Goal: Information Seeking & Learning: Learn about a topic

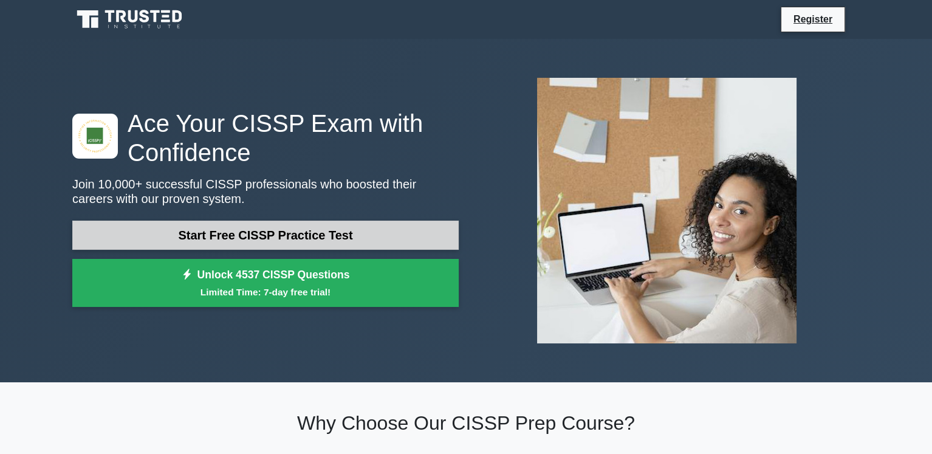
click at [220, 237] on link "Start Free CISSP Practice Test" at bounding box center [265, 235] width 387 height 29
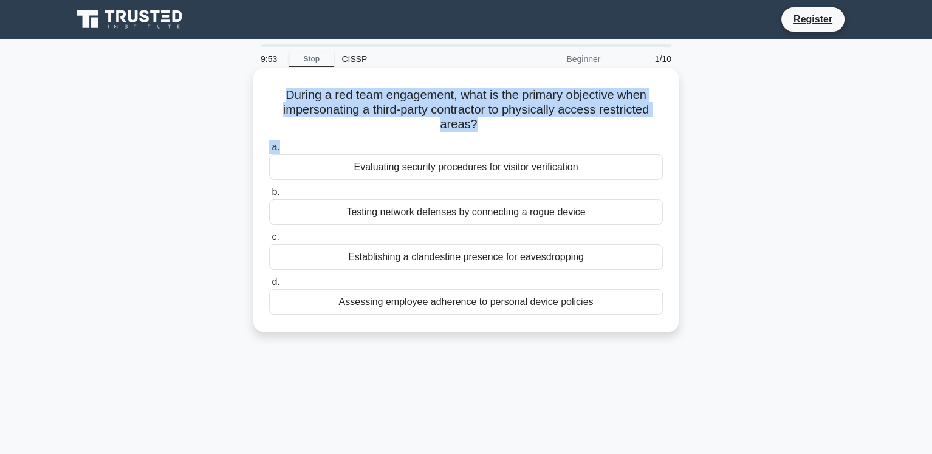
drag, startPoint x: 279, startPoint y: 100, endPoint x: 562, endPoint y: 137, distance: 285.6
click at [562, 137] on div "During a red team engagement, what is the primary objective when impersonating …" at bounding box center [466, 200] width 416 height 254
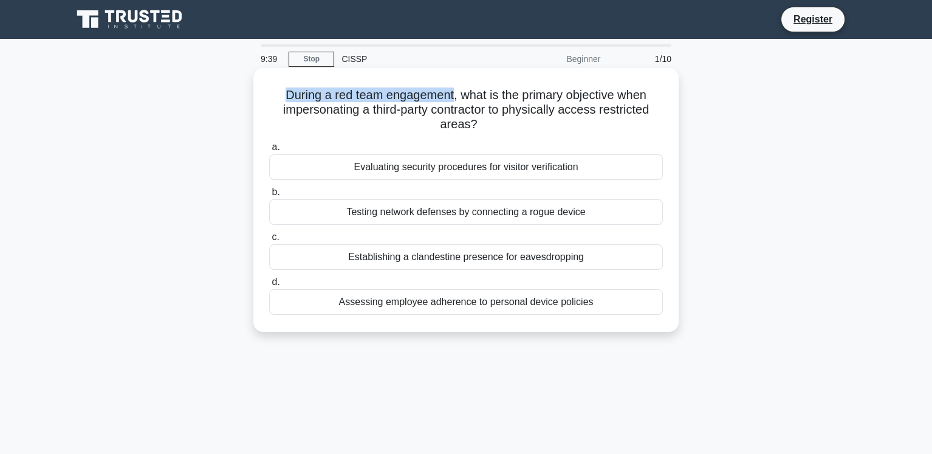
drag, startPoint x: 277, startPoint y: 92, endPoint x: 453, endPoint y: 96, distance: 175.7
click at [453, 96] on h5 "During a red team engagement, what is the primary objective when impersonating …" at bounding box center [466, 110] width 396 height 45
click at [479, 105] on h5 "During a red team engagement, what is the primary objective when impersonating …" at bounding box center [466, 110] width 396 height 45
drag, startPoint x: 458, startPoint y: 95, endPoint x: 644, endPoint y: 120, distance: 187.6
click at [644, 120] on h5 "During a red team engagement, what is the primary objective when impersonating …" at bounding box center [466, 110] width 396 height 45
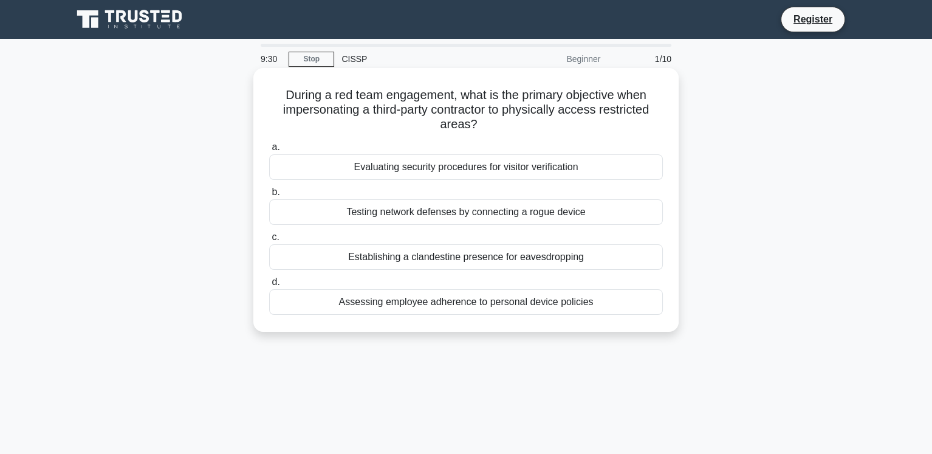
click at [332, 130] on h5 "During a red team engagement, what is the primary objective when impersonating …" at bounding box center [466, 110] width 396 height 45
click at [385, 173] on div "Evaluating security procedures for visitor verification" at bounding box center [466, 167] width 394 height 26
click at [269, 151] on input "a. Evaluating security procedures for visitor verification" at bounding box center [269, 147] width 0 height 8
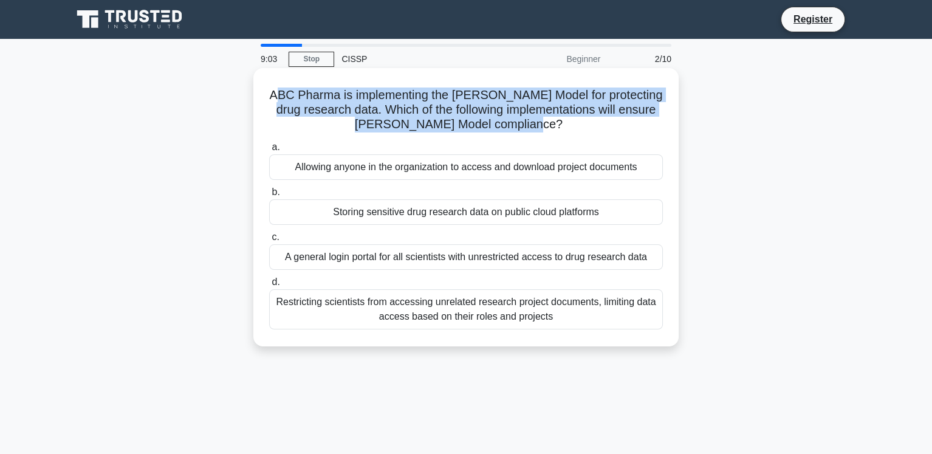
drag, startPoint x: 290, startPoint y: 96, endPoint x: 549, endPoint y: 129, distance: 261.0
click at [549, 129] on h5 "ABC Pharma is implementing the Brewer-Nash Model for protecting drug research d…" at bounding box center [466, 110] width 396 height 45
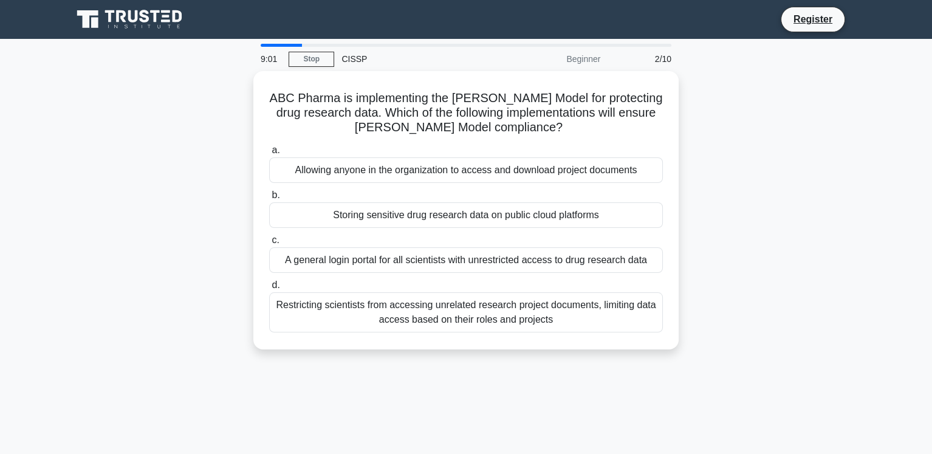
click at [184, 187] on div "ABC Pharma is implementing the Brewer-Nash Model for protecting drug research d…" at bounding box center [466, 217] width 802 height 293
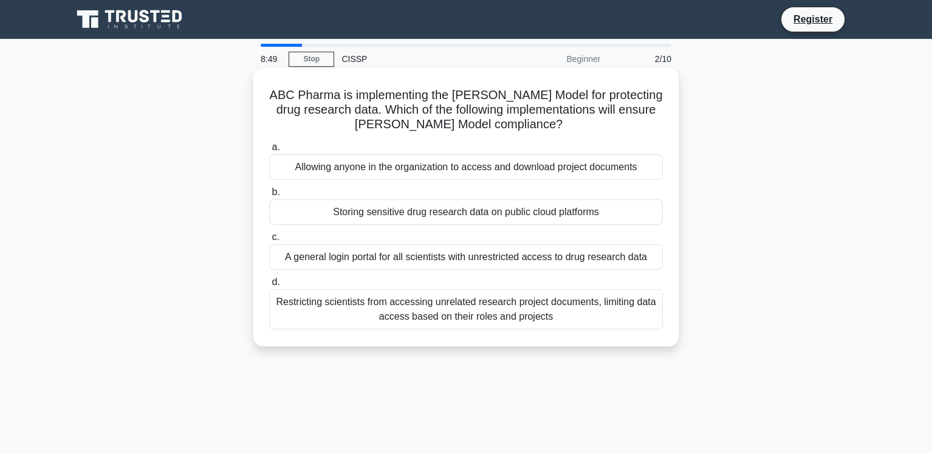
click at [438, 308] on div "Restricting scientists from accessing unrelated research project documents, lim…" at bounding box center [466, 309] width 394 height 40
click at [269, 286] on input "d. Restricting scientists from accessing unrelated research project documents, …" at bounding box center [269, 282] width 0 height 8
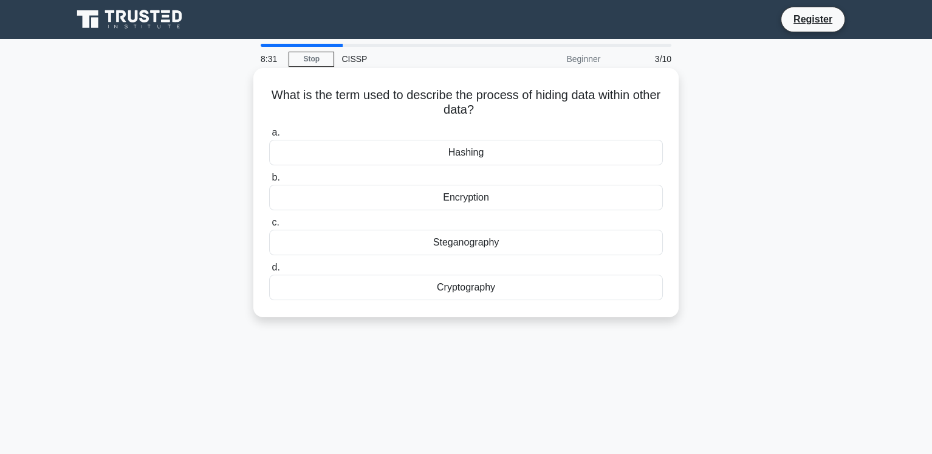
click at [424, 159] on div "Hashing" at bounding box center [466, 153] width 394 height 26
click at [269, 137] on input "a. Hashing" at bounding box center [269, 133] width 0 height 8
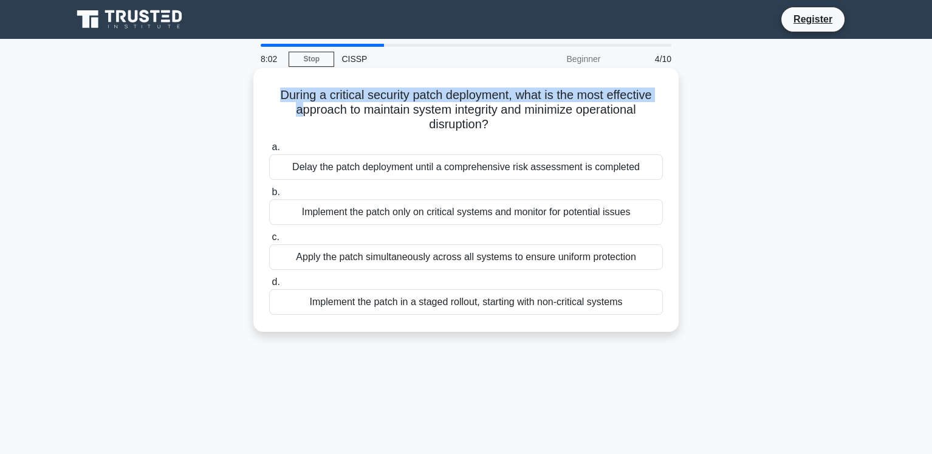
drag, startPoint x: 274, startPoint y: 101, endPoint x: 293, endPoint y: 103, distance: 18.9
click at [293, 103] on h5 "During a critical security patch deployment, what is the most effective approac…" at bounding box center [466, 110] width 396 height 45
click at [266, 116] on div "During a critical security patch deployment, what is the most effective approac…" at bounding box center [466, 200] width 416 height 254
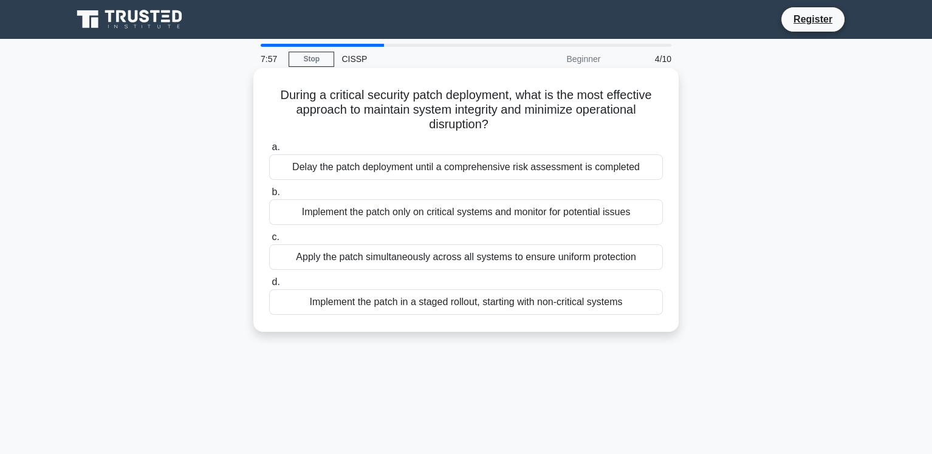
drag, startPoint x: 276, startPoint y: 92, endPoint x: 534, endPoint y: 121, distance: 259.3
click at [534, 121] on h5 "During a critical security patch deployment, what is the most effective approac…" at bounding box center [466, 110] width 396 height 45
click at [264, 90] on div "During a critical security patch deployment, what is the most effective approac…" at bounding box center [466, 200] width 416 height 254
click at [441, 300] on div "Implement the patch in a staged rollout, starting with non-critical systems" at bounding box center [466, 302] width 394 height 26
click at [269, 286] on input "d. Implement the patch in a staged rollout, starting with non-critical systems" at bounding box center [269, 282] width 0 height 8
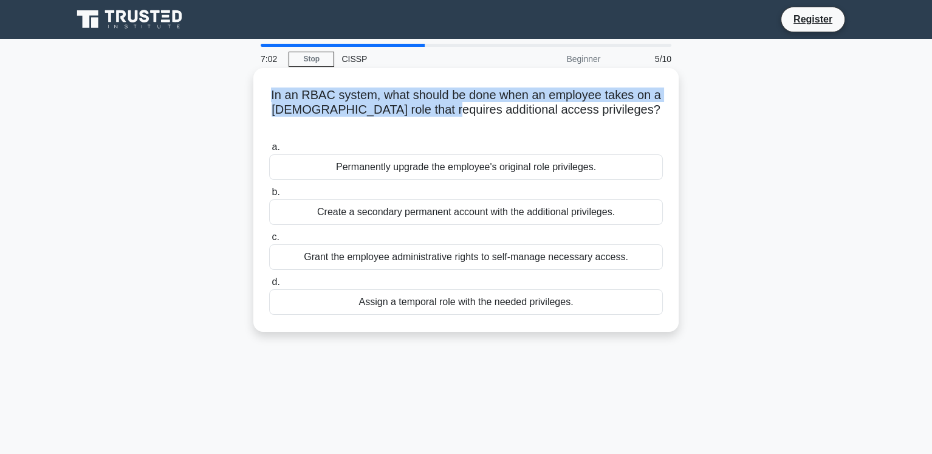
drag, startPoint x: 266, startPoint y: 91, endPoint x: 462, endPoint y: 110, distance: 197.8
click at [462, 110] on div "In an RBAC system, what should be done when an employee takes on a temporary ro…" at bounding box center [466, 200] width 416 height 254
click at [314, 94] on h5 "In an RBAC system, what should be done when an employee takes on a temporary ro…" at bounding box center [466, 110] width 396 height 45
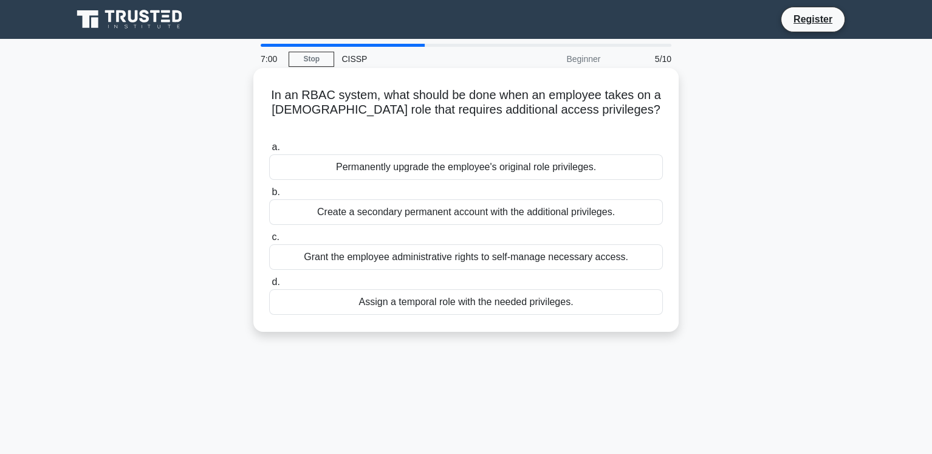
click at [306, 96] on h5 "In an RBAC system, what should be done when an employee takes on a temporary ro…" at bounding box center [466, 110] width 396 height 45
click at [307, 96] on h5 "In an RBAC system, what should be done when an employee takes on a temporary ro…" at bounding box center [466, 110] width 396 height 45
copy h5 "RBAC"
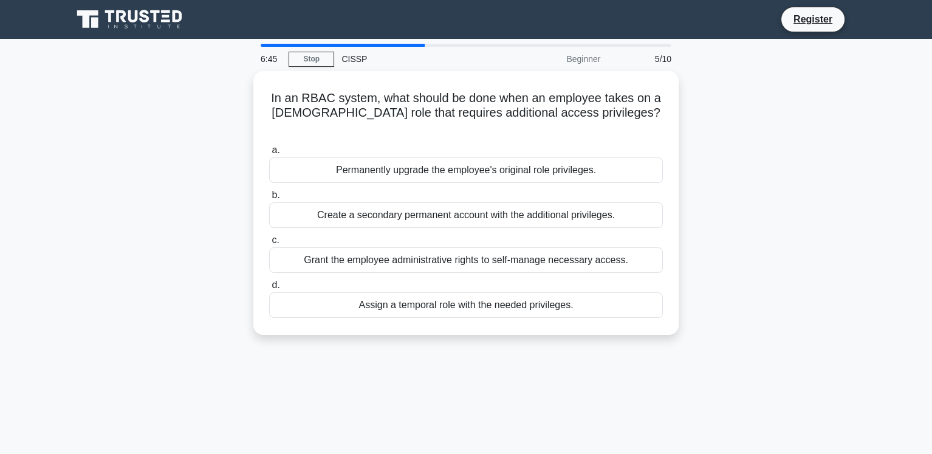
click at [796, 113] on div "In an RBAC system, what should be done when an employee takes on a temporary ro…" at bounding box center [466, 210] width 802 height 278
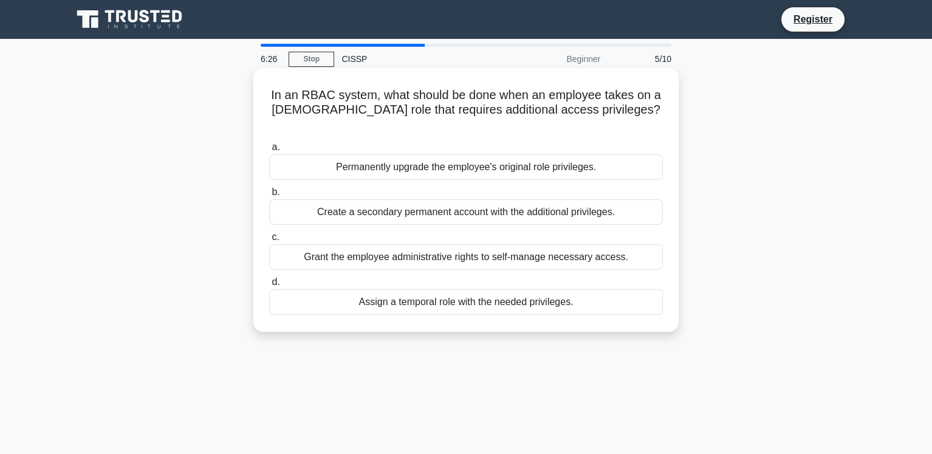
click at [424, 289] on div "Assign a temporal role with the needed privileges." at bounding box center [466, 302] width 394 height 26
click at [269, 286] on input "d. Assign a temporal role with the needed privileges." at bounding box center [269, 282] width 0 height 8
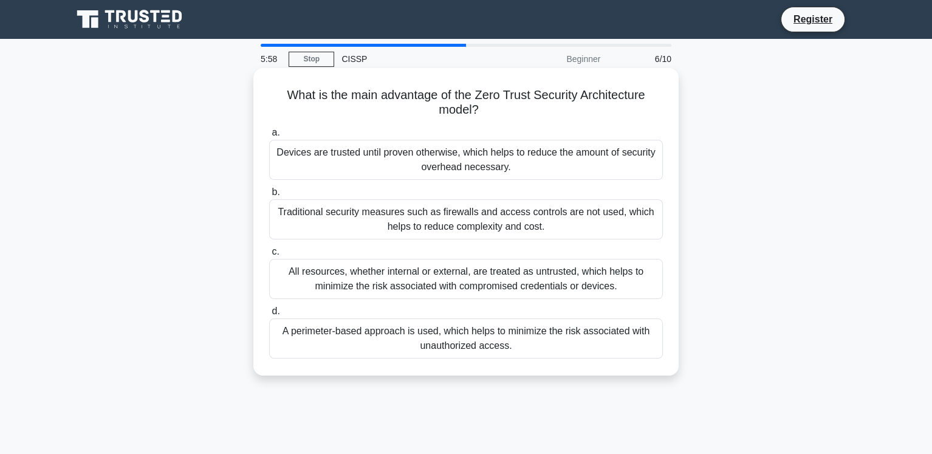
click at [444, 281] on div "All resources, whether internal or external, are treated as untrusted, which he…" at bounding box center [466, 279] width 394 height 40
click at [269, 256] on input "c. All resources, whether internal or external, are treated as untrusted, which…" at bounding box center [269, 252] width 0 height 8
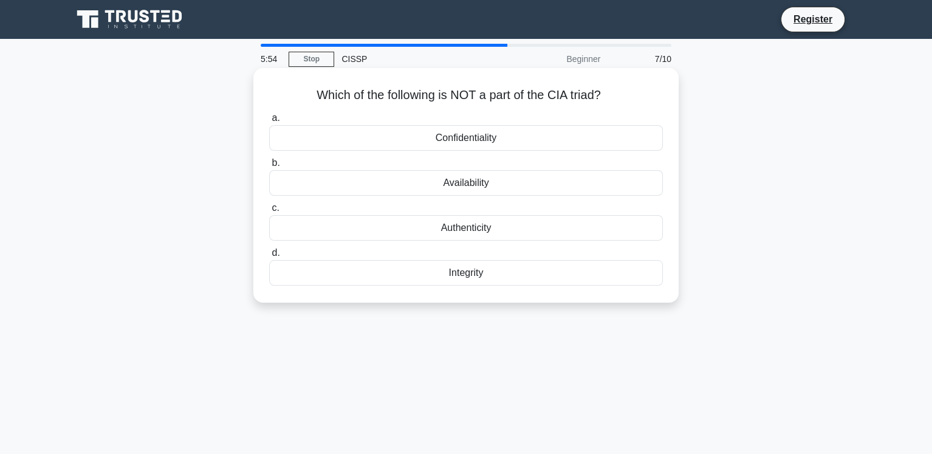
click at [436, 183] on div "Availability" at bounding box center [466, 183] width 394 height 26
click at [269, 167] on input "b. Availability" at bounding box center [269, 163] width 0 height 8
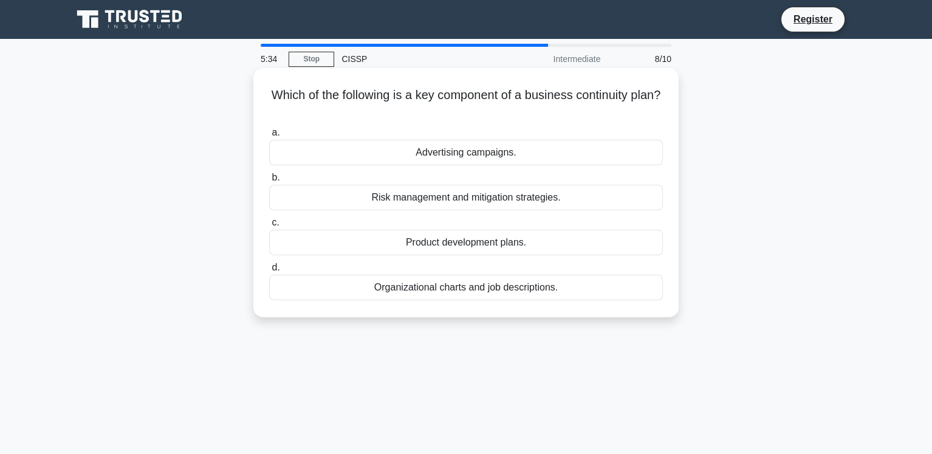
click at [433, 152] on div "Advertising campaigns." at bounding box center [466, 153] width 394 height 26
click at [269, 137] on input "a. Advertising campaigns." at bounding box center [269, 133] width 0 height 8
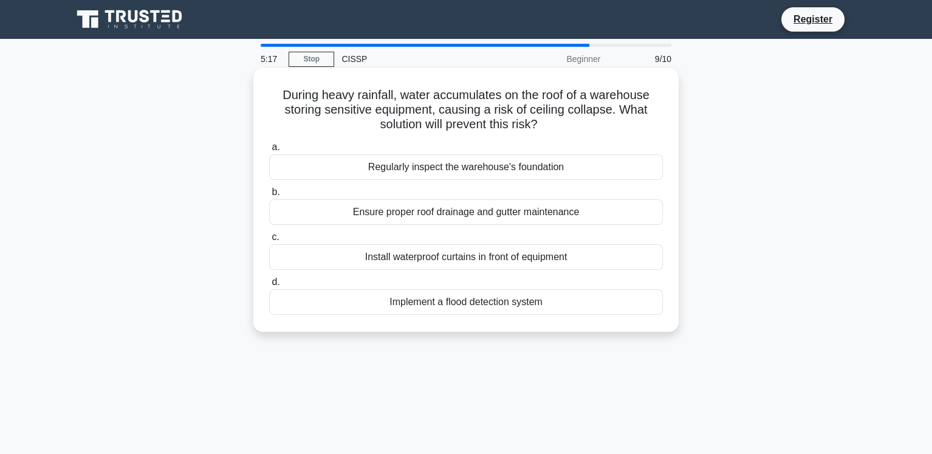
click at [448, 216] on div "Ensure proper roof drainage and gutter maintenance" at bounding box center [466, 212] width 394 height 26
click at [269, 196] on input "b. Ensure proper roof drainage and gutter maintenance" at bounding box center [269, 192] width 0 height 8
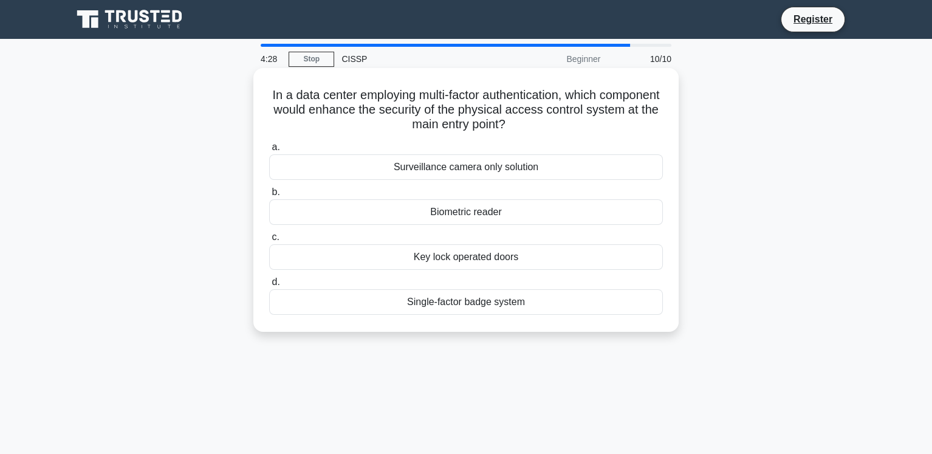
drag, startPoint x: 294, startPoint y: 92, endPoint x: 664, endPoint y: 119, distance: 371.7
click at [664, 119] on div "In a data center employing multi-factor authentication, which component would e…" at bounding box center [466, 200] width 416 height 254
click at [653, 125] on h5 "In a data center employing multi-factor authentication, which component would e…" at bounding box center [466, 110] width 396 height 45
click at [456, 213] on div "Biometric reader" at bounding box center [466, 212] width 394 height 26
click at [269, 196] on input "b. Biometric reader" at bounding box center [269, 192] width 0 height 8
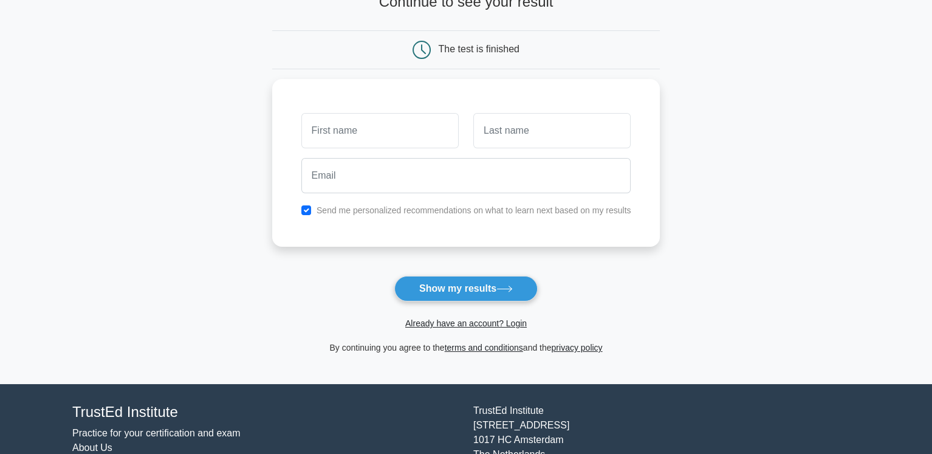
scroll to position [122, 0]
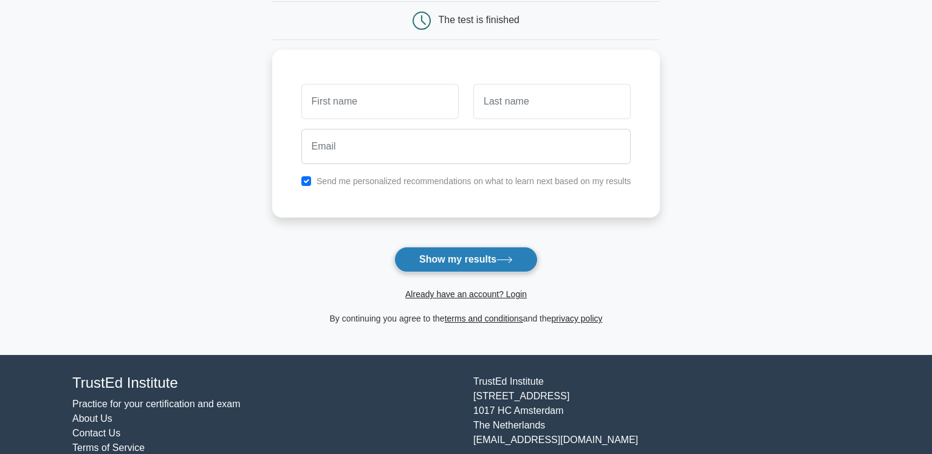
click at [478, 261] on button "Show my results" at bounding box center [465, 260] width 143 height 26
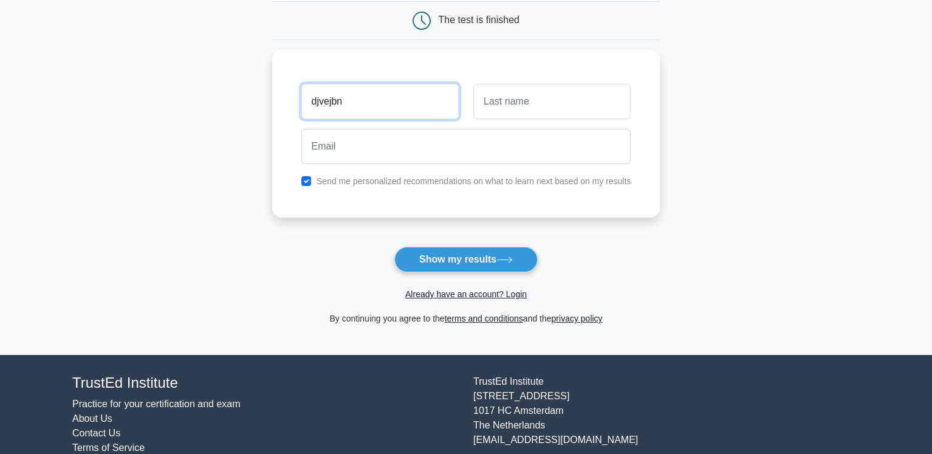
type input "djvejbn"
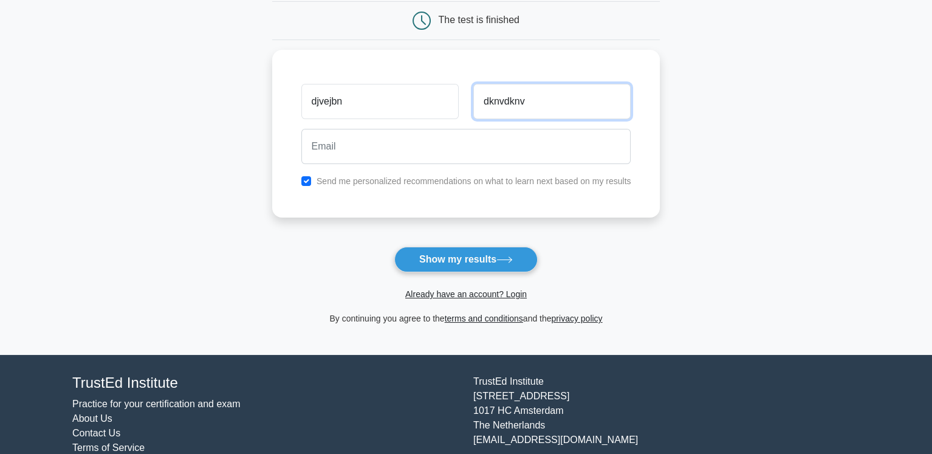
type input "dknvdknv"
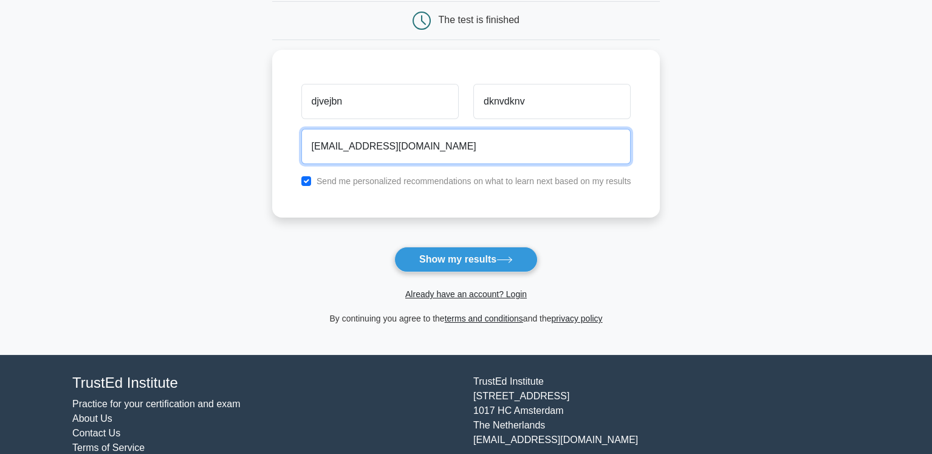
type input "ckednkvn@sknv.com"
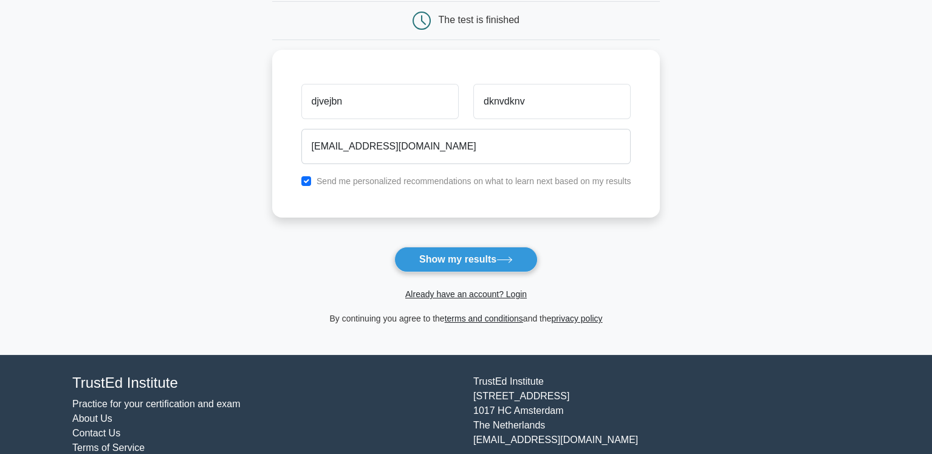
click at [394, 247] on button "Show my results" at bounding box center [465, 260] width 143 height 26
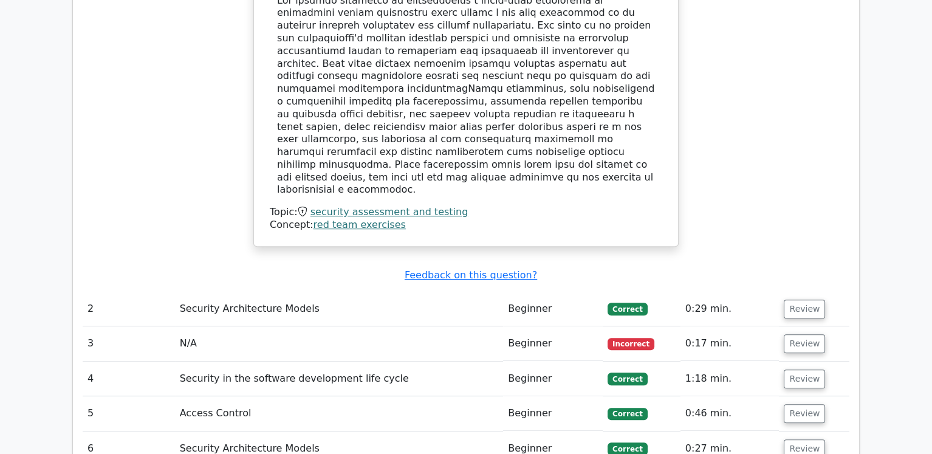
scroll to position [1519, 0]
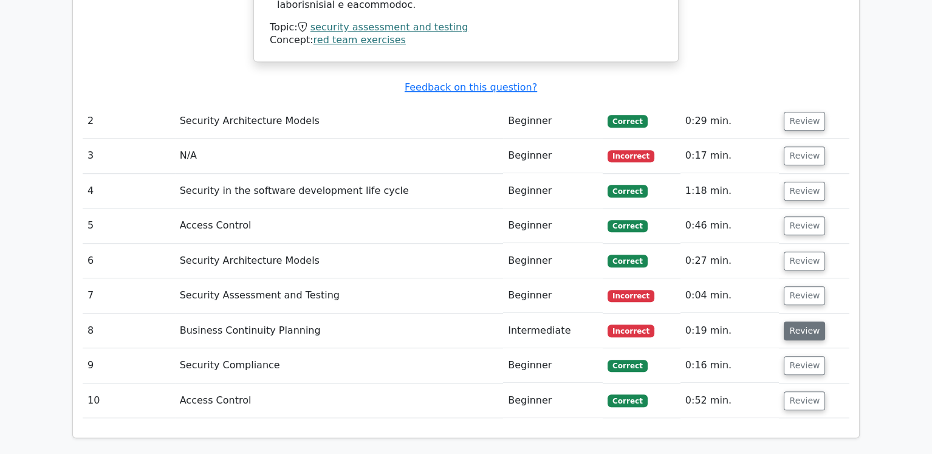
click at [804, 321] on button "Review" at bounding box center [804, 330] width 41 height 19
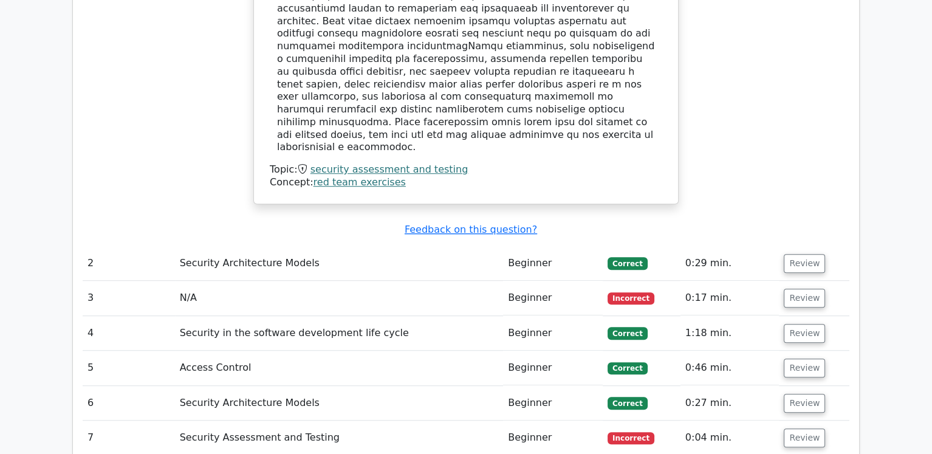
scroll to position [1337, 0]
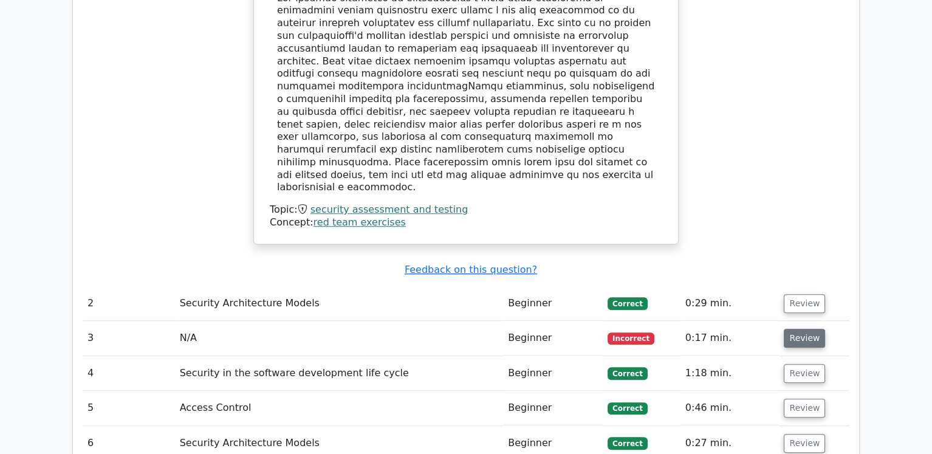
click at [795, 329] on button "Review" at bounding box center [804, 338] width 41 height 19
